Goal: Information Seeking & Learning: Learn about a topic

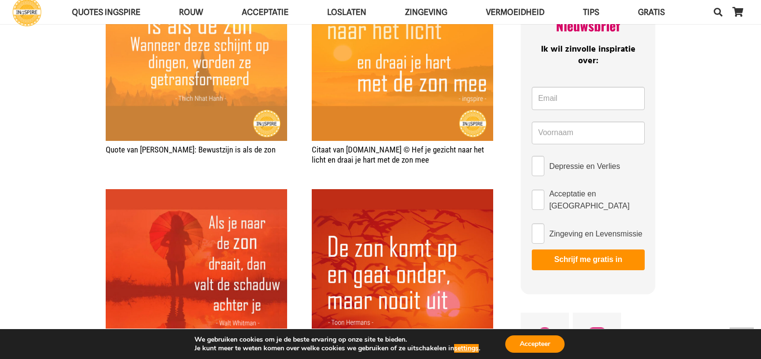
scroll to position [338, 0]
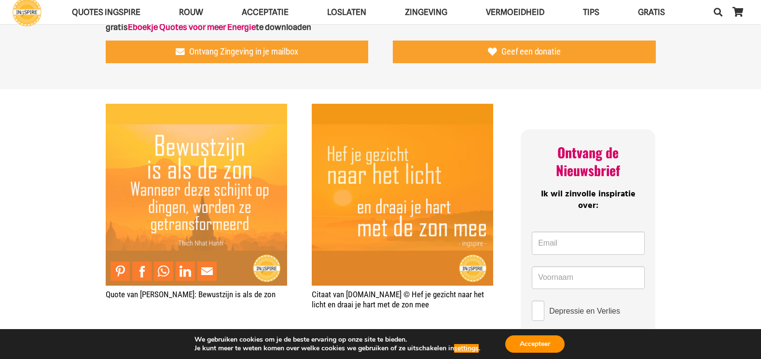
click at [196, 179] on img "Quote van Thich Nhat Hanh: Bewustzijn is als de zon" at bounding box center [196, 194] width 181 height 181
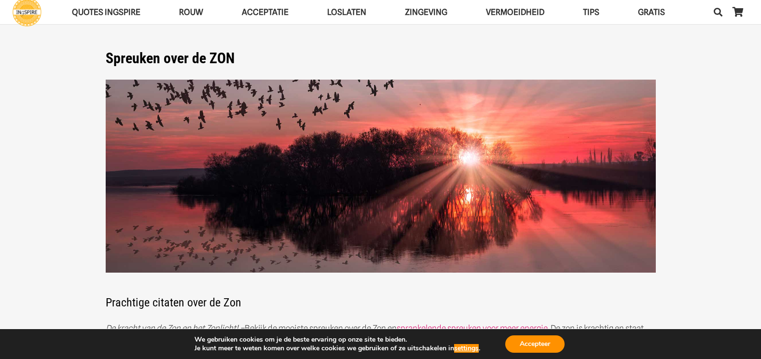
scroll to position [0, 0]
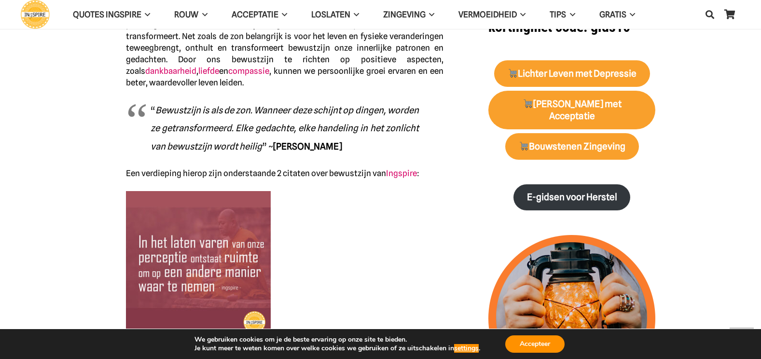
scroll to position [434, 0]
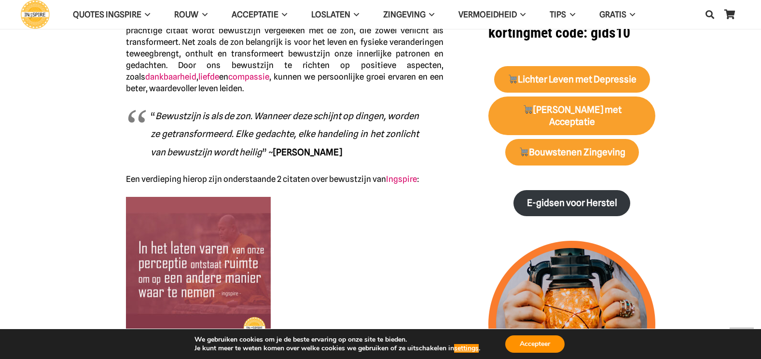
click at [321, 147] on strong "Thich Nhat Hanh" at bounding box center [307, 152] width 69 height 11
click at [316, 119] on em "Bewustzijn is als de zon. Wanneer deze schijnt op dingen, worden ze getransform…" at bounding box center [285, 134] width 268 height 47
drag, startPoint x: 342, startPoint y: 141, endPoint x: 227, endPoint y: 123, distance: 115.8
click at [281, 147] on strong "Thich Nhat Hanh" at bounding box center [307, 152] width 69 height 11
click at [156, 111] on em "Bewustzijn is als de zon. Wanneer deze schijnt op dingen, worden ze getransform…" at bounding box center [285, 134] width 268 height 47
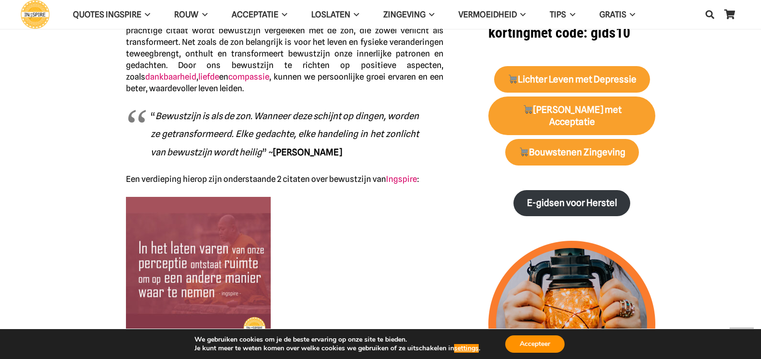
drag, startPoint x: 150, startPoint y: 103, endPoint x: 228, endPoint y: 106, distance: 78.2
click at [228, 107] on blockquote "“ Bewustzijn is als de zon. Wanneer deze schijnt op dingen, worden ze getransfo…" at bounding box center [285, 134] width 318 height 55
click at [228, 111] on em "Bewustzijn is als de zon. Wanneer deze schijnt op dingen, worden ze getransform…" at bounding box center [285, 134] width 268 height 47
click at [253, 128] on p "“ Bewustzijn is als de zon. Wanneer deze schijnt op dingen, worden ze getransfo…" at bounding box center [285, 134] width 268 height 55
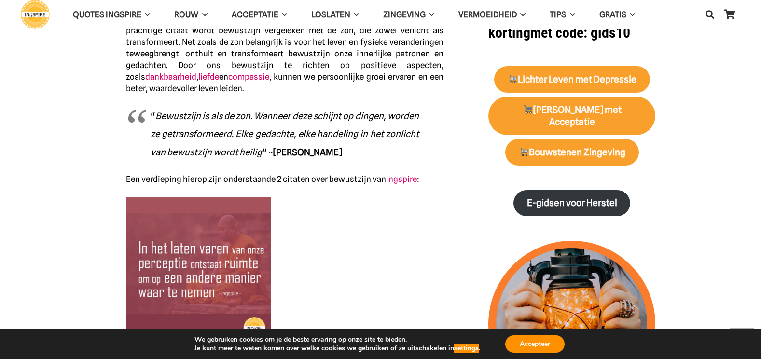
drag, startPoint x: 137, startPoint y: 101, endPoint x: 190, endPoint y: 102, distance: 53.6
click at [190, 107] on blockquote "“ Bewustzijn is als de zon. Wanneer deze schijnt op dingen, worden ze getransfo…" at bounding box center [285, 134] width 318 height 55
drag, startPoint x: 342, startPoint y: 141, endPoint x: 251, endPoint y: 132, distance: 90.7
click at [251, 132] on p "“ Bewustzijn is als de zon. Wanneer deze schijnt op dingen, worden ze getransfo…" at bounding box center [285, 134] width 268 height 55
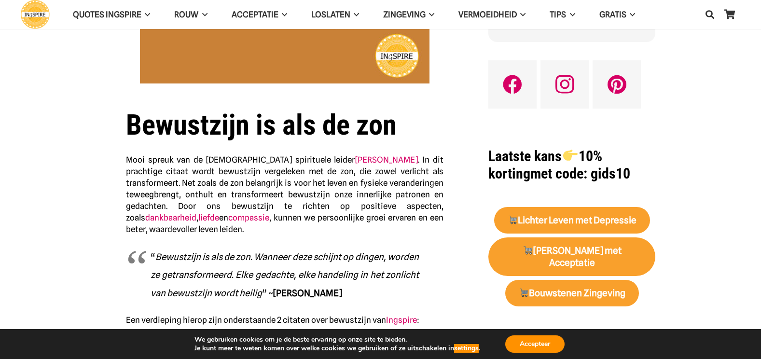
scroll to position [290, 0]
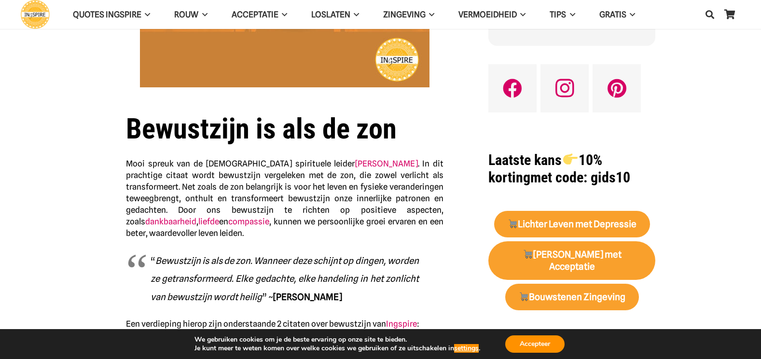
drag, startPoint x: 157, startPoint y: 251, endPoint x: 325, endPoint y: 290, distance: 172.3
click at [304, 284] on span "“ Bewustzijn is als de zon. Wanneer deze schijnt op dingen, worden ze getransfo…" at bounding box center [285, 278] width 268 height 47
drag, startPoint x: 381, startPoint y: 266, endPoint x: 225, endPoint y: 243, distance: 157.6
click at [225, 251] on p "“ Bewustzijn is als de zon. Wanneer deze schijnt op dingen, worden ze getransfo…" at bounding box center [285, 278] width 268 height 55
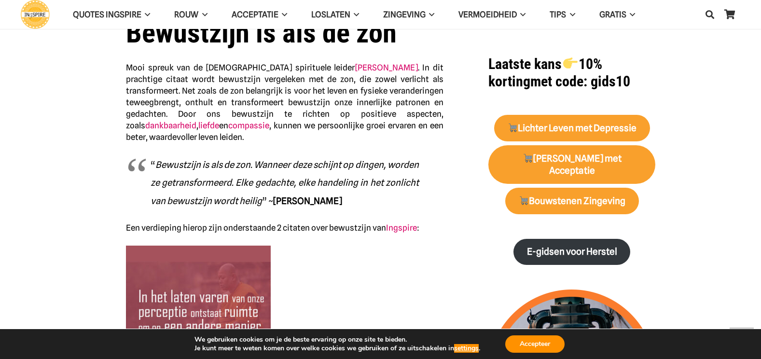
scroll to position [386, 0]
drag, startPoint x: 340, startPoint y: 187, endPoint x: 165, endPoint y: 180, distance: 175.3
click at [186, 185] on span "“ Bewustzijn is als de zon. Wanneer deze schijnt op dingen, worden ze getransfo…" at bounding box center [285, 182] width 268 height 47
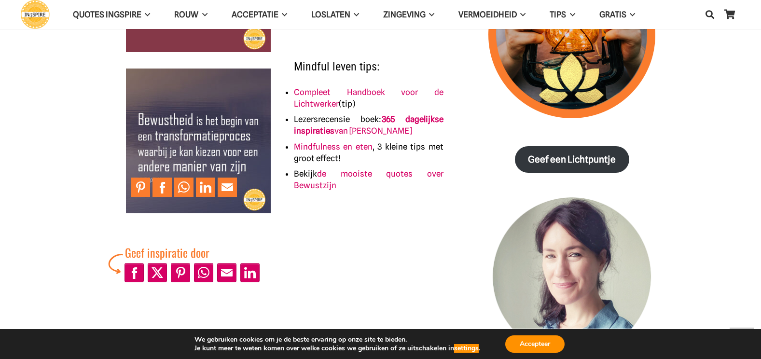
scroll to position [579, 0]
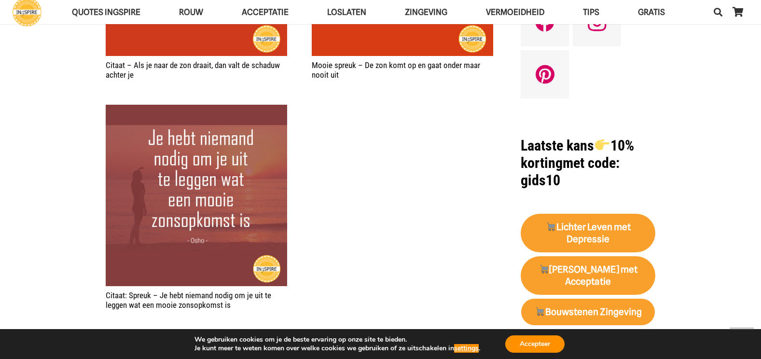
scroll to position [820, 0]
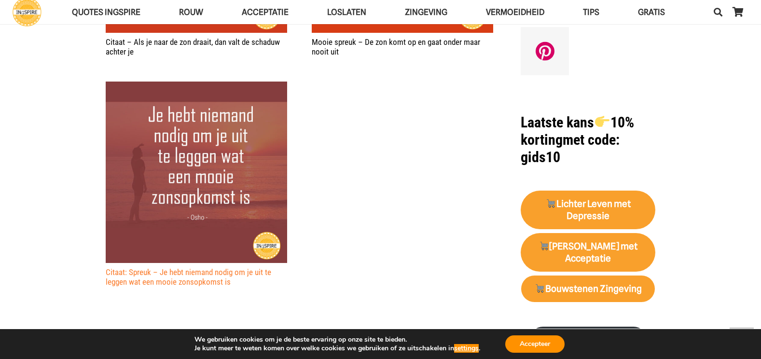
click at [179, 275] on link "Citaat: Spreuk – Je hebt niemand nodig om je uit te leggen wat een mooie zonsop…" at bounding box center [189, 276] width 166 height 19
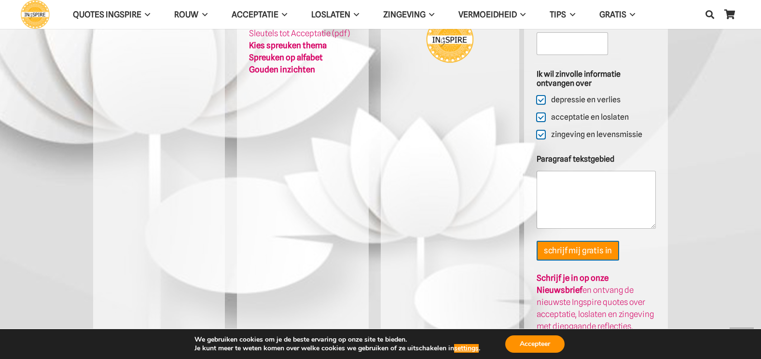
scroll to position [1960, 0]
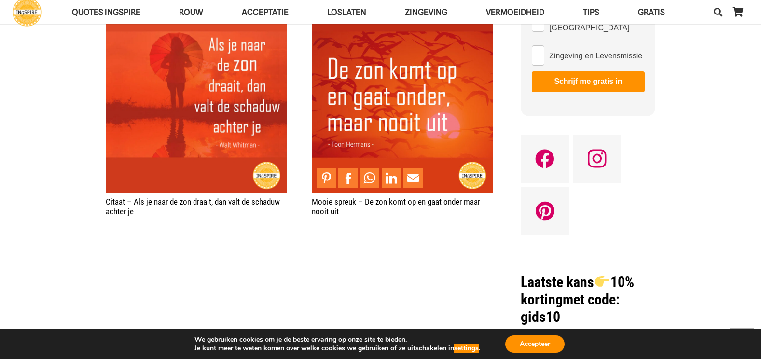
scroll to position [676, 0]
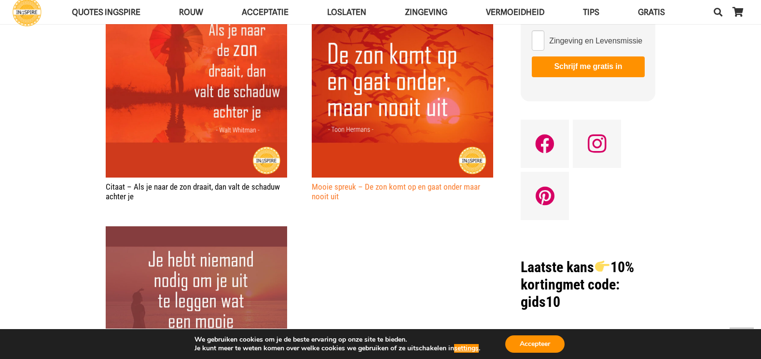
click at [380, 187] on link "Mooie spreuk – De zon komt op en gaat onder maar nooit uit" at bounding box center [396, 191] width 168 height 19
drag, startPoint x: 135, startPoint y: 200, endPoint x: 87, endPoint y: 193, distance: 48.3
drag, startPoint x: 154, startPoint y: 198, endPoint x: 99, endPoint y: 193, distance: 54.8
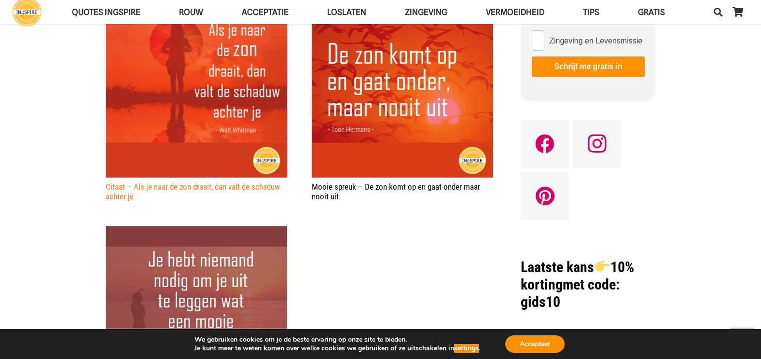
click at [186, 185] on link "Citaat – Als je naar de zon draait, dan valt de schaduw achter je" at bounding box center [193, 191] width 174 height 19
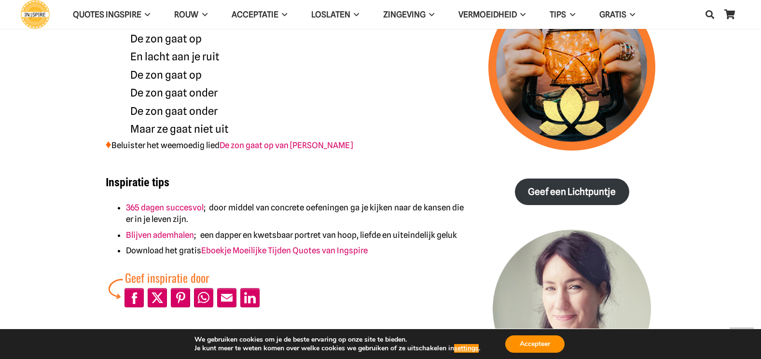
scroll to position [724, 0]
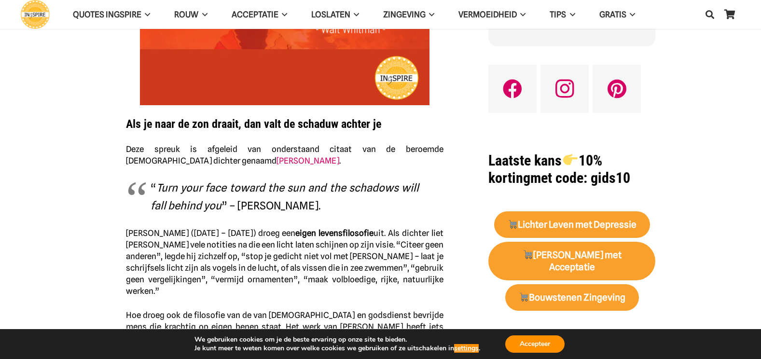
scroll to position [290, 0]
drag, startPoint x: 312, startPoint y: 207, endPoint x: 173, endPoint y: 194, distance: 139.6
click at [173, 194] on p "“ Turn your face toward the sun and the schadows will fall behind you ” – [PERS…" at bounding box center [285, 197] width 268 height 36
click at [129, 123] on strong "Als je naar de zon draait, dan valt de schaduw achter je" at bounding box center [253, 124] width 255 height 14
drag, startPoint x: 380, startPoint y: 125, endPoint x: 121, endPoint y: 110, distance: 259.6
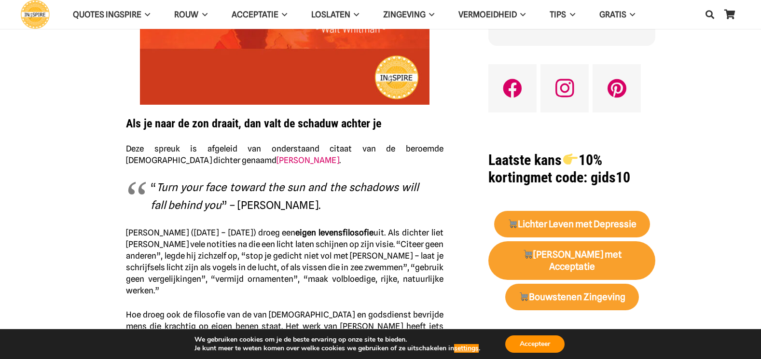
click at [137, 105] on h2 "Als je naar de zon draait, dan valt de schaduw achter je" at bounding box center [285, 118] width 318 height 26
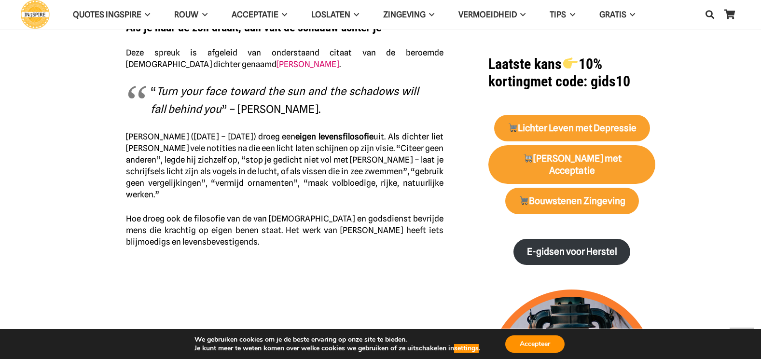
scroll to position [386, 0]
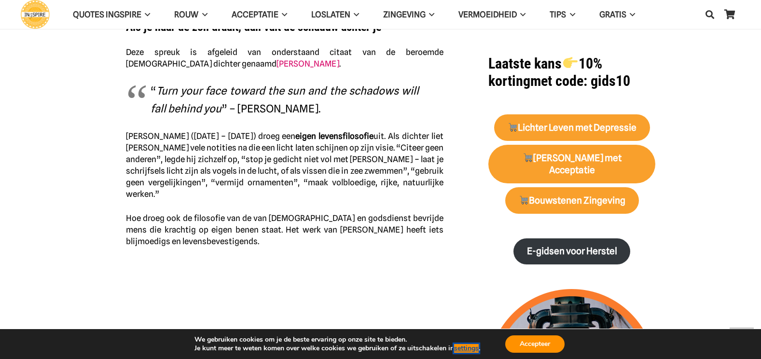
click at [467, 347] on button "settings" at bounding box center [466, 348] width 25 height 9
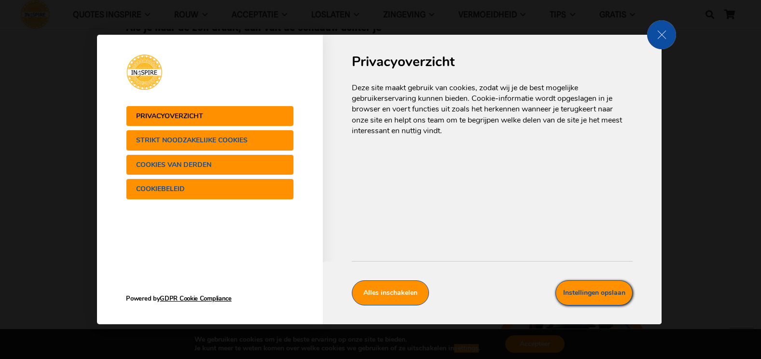
click at [596, 291] on button "Instellingen opslaan" at bounding box center [593, 292] width 77 height 25
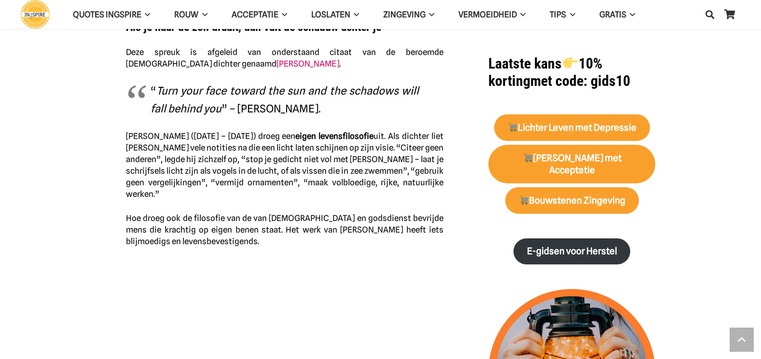
scroll to position [290, 0]
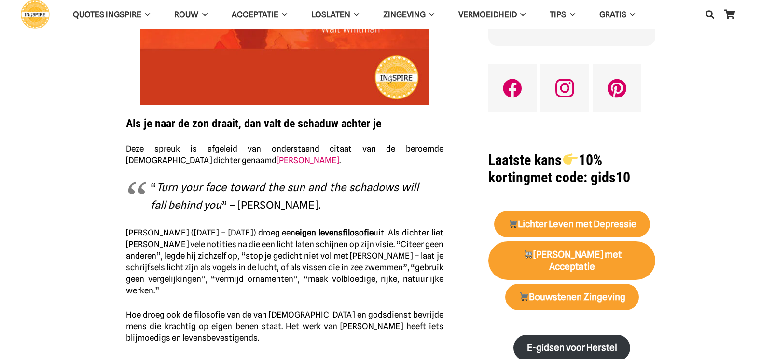
drag, startPoint x: 126, startPoint y: 125, endPoint x: 243, endPoint y: 139, distance: 117.2
click at [243, 139] on div "Als je naar de zon draait, dan valt de schaduw achter je Deze spreuk is afgelei…" at bounding box center [285, 79] width 318 height 528
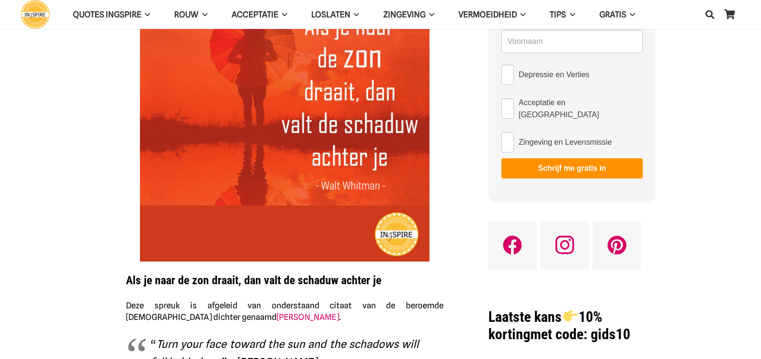
scroll to position [97, 0]
